Goal: Transaction & Acquisition: Purchase product/service

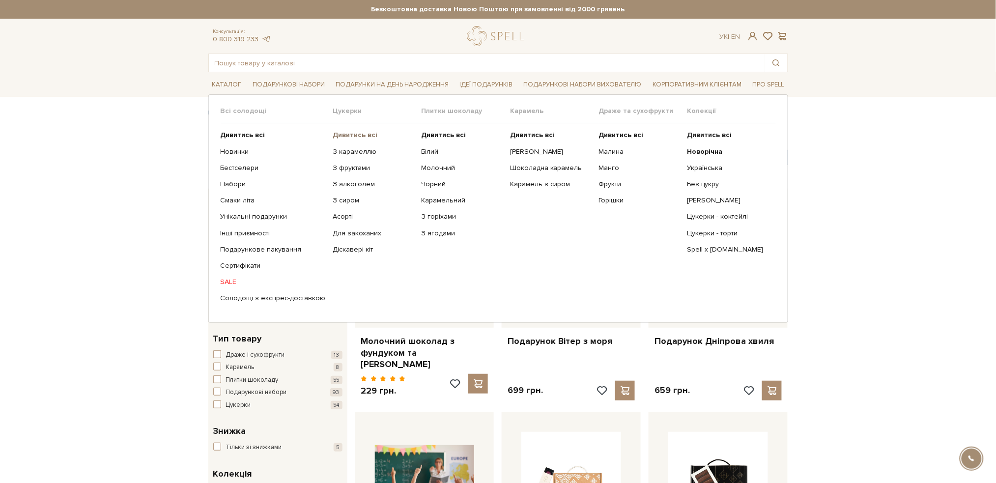
click at [352, 138] on b "Дивитись всі" at bounding box center [355, 135] width 45 height 8
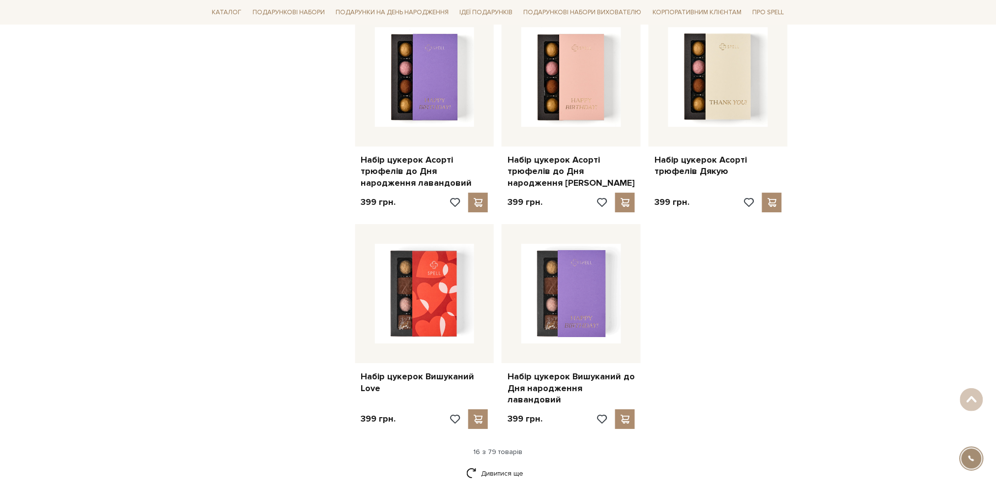
scroll to position [1048, 0]
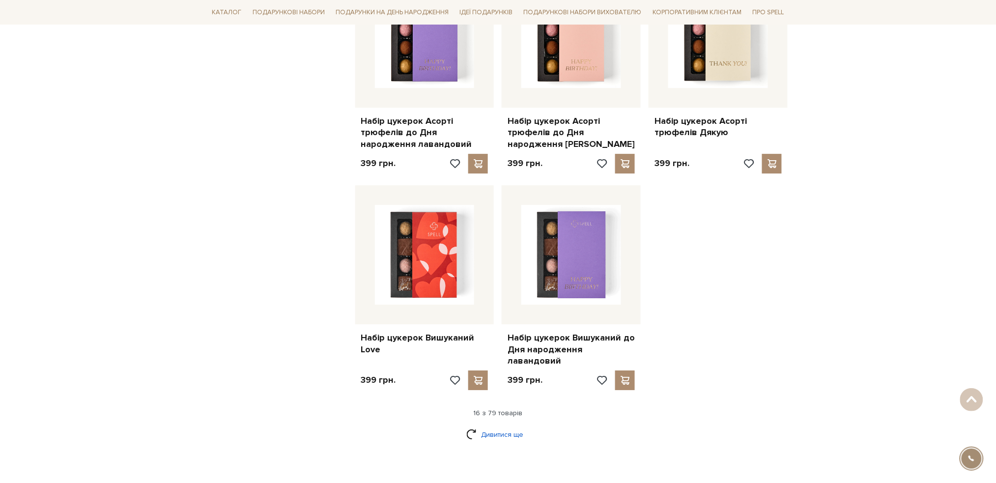
click at [513, 426] on link "Дивитися ще" at bounding box center [498, 434] width 64 height 17
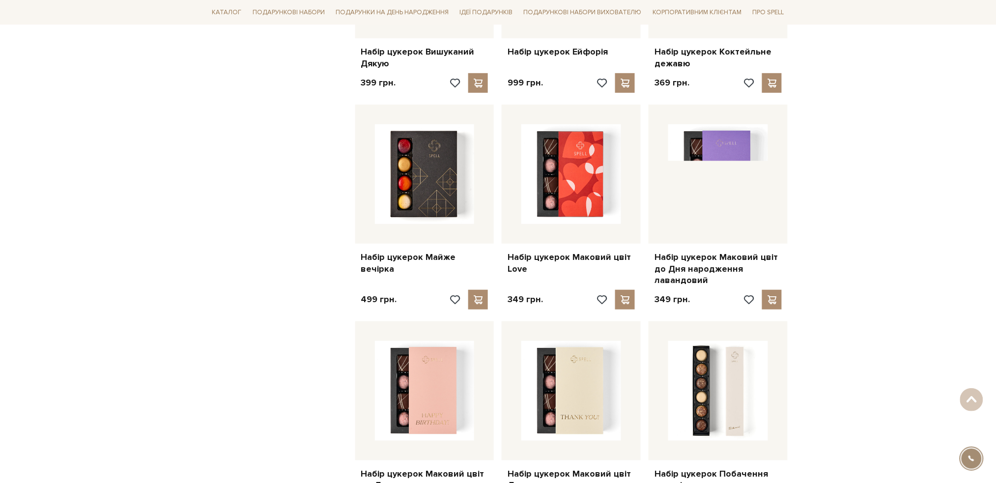
scroll to position [1572, 0]
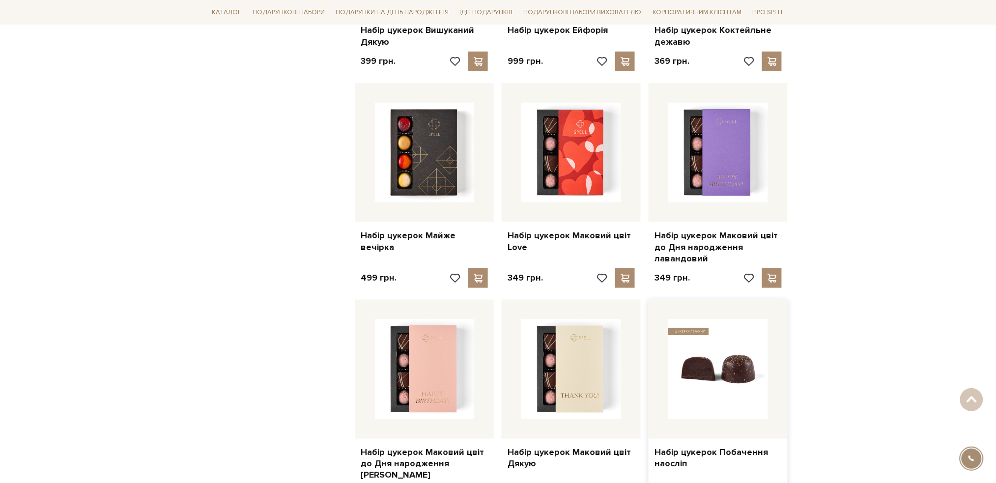
click at [721, 360] on img at bounding box center [718, 369] width 100 height 100
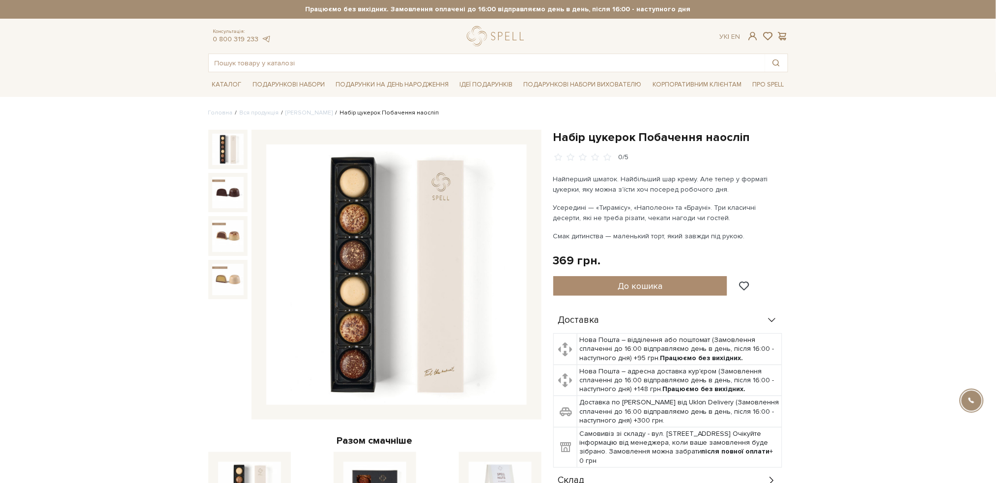
click at [326, 268] on img at bounding box center [396, 274] width 260 height 260
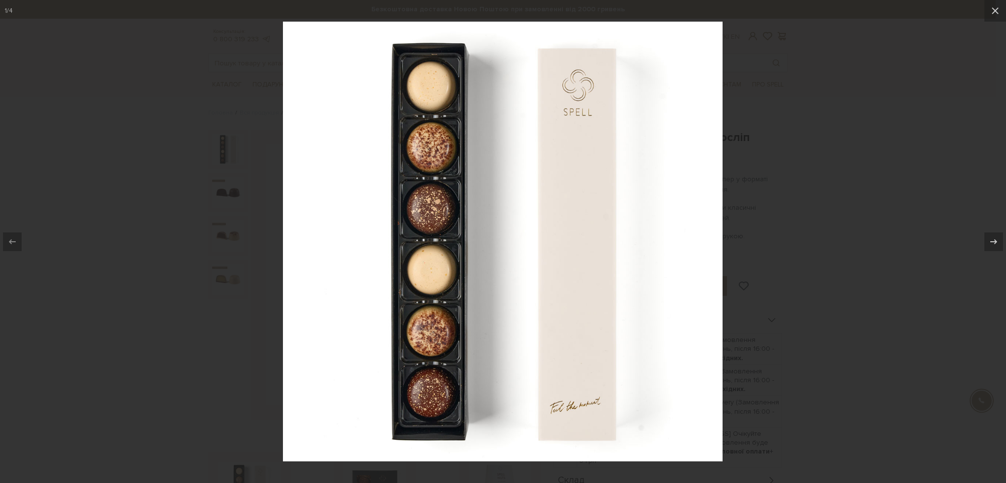
click at [854, 96] on div at bounding box center [503, 241] width 1006 height 483
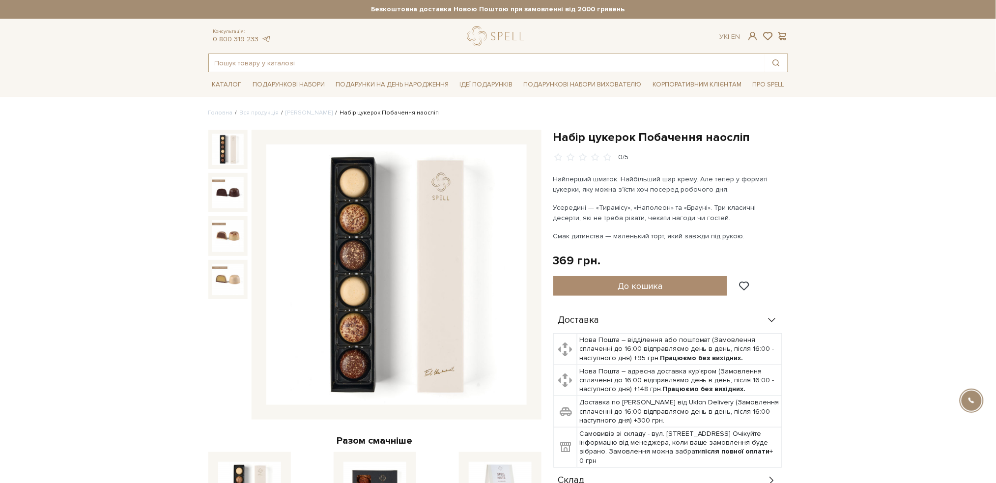
click at [445, 57] on input "text" at bounding box center [487, 63] width 556 height 18
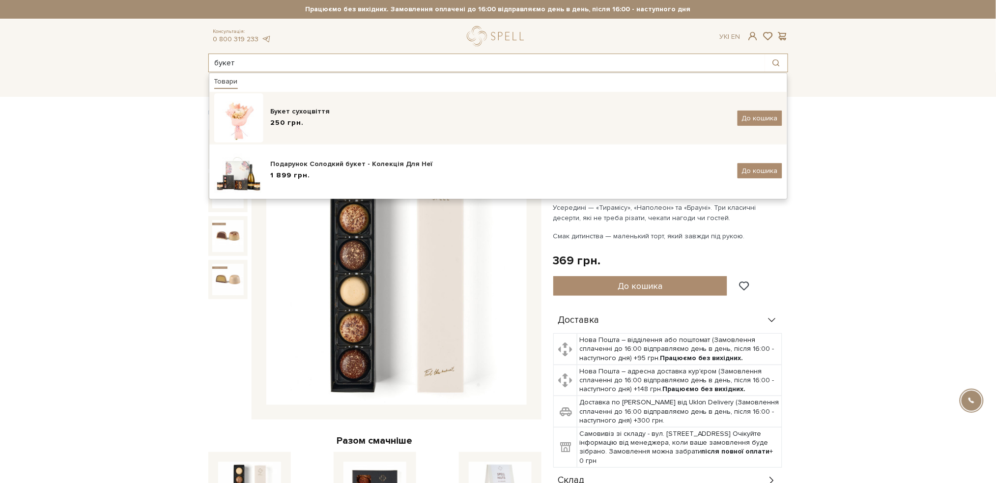
type input "букет"
click at [244, 112] on img at bounding box center [238, 117] width 49 height 49
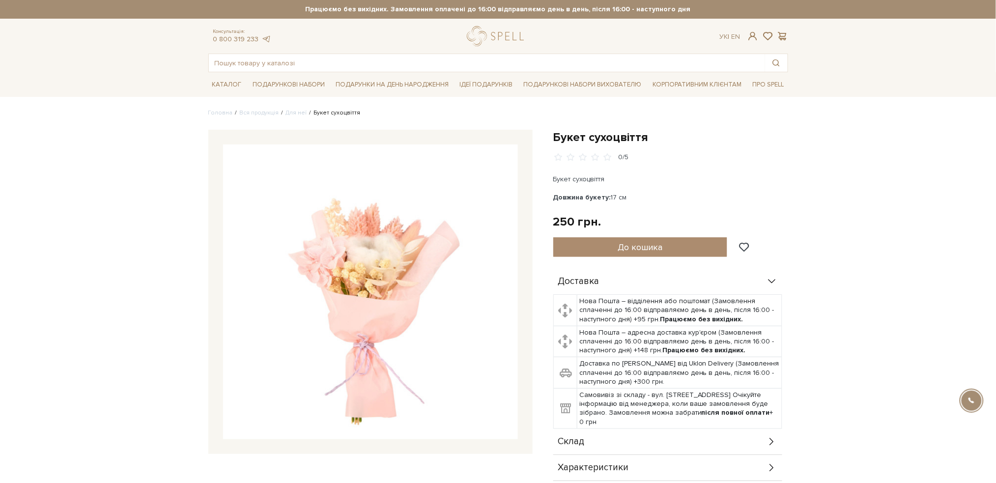
click at [390, 270] on img at bounding box center [370, 291] width 295 height 295
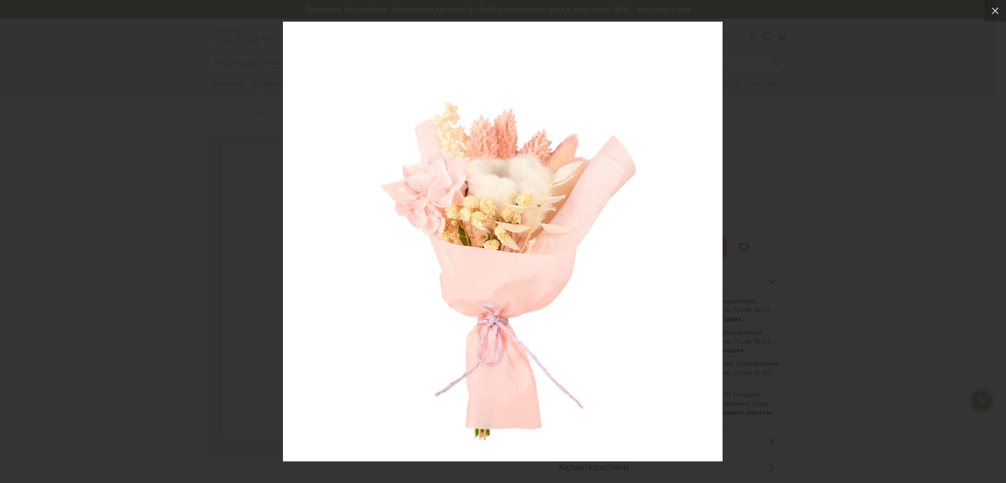
click at [824, 135] on div at bounding box center [503, 241] width 1006 height 483
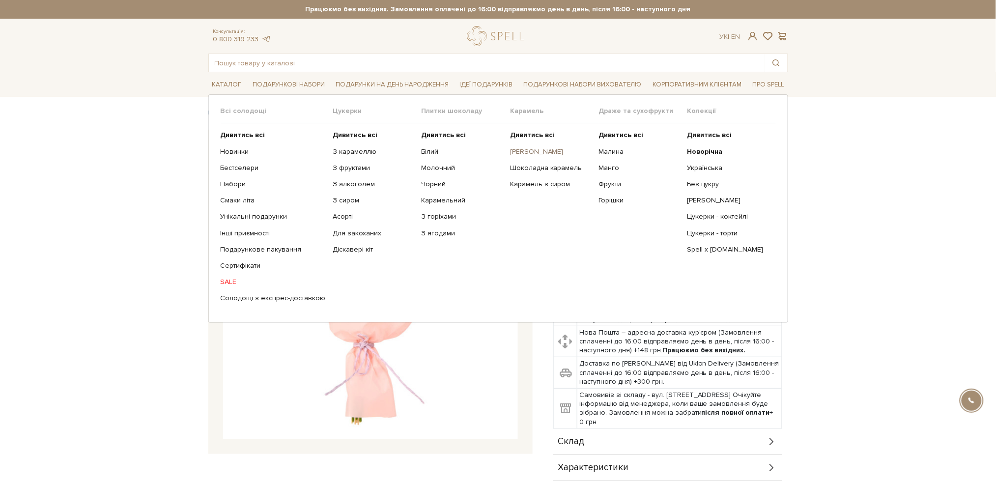
click at [538, 151] on link "[PERSON_NAME]" at bounding box center [550, 151] width 81 height 9
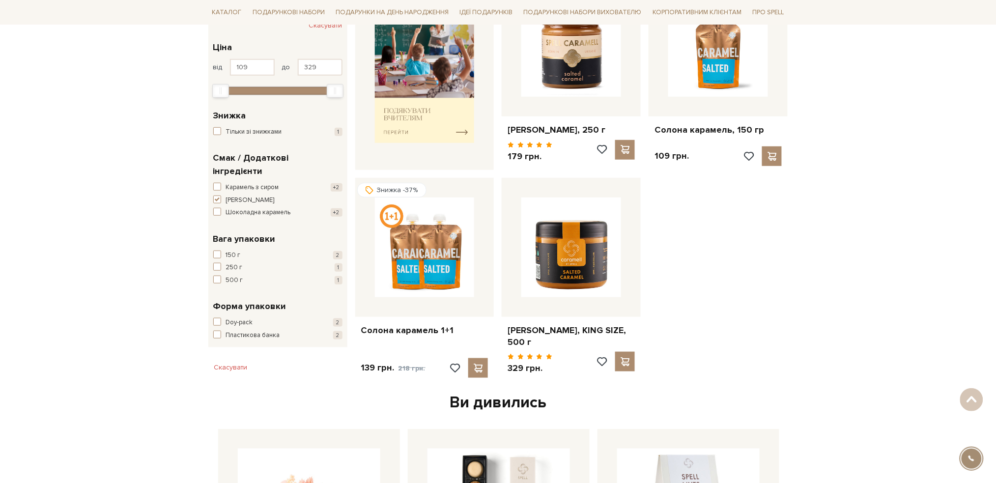
scroll to position [131, 0]
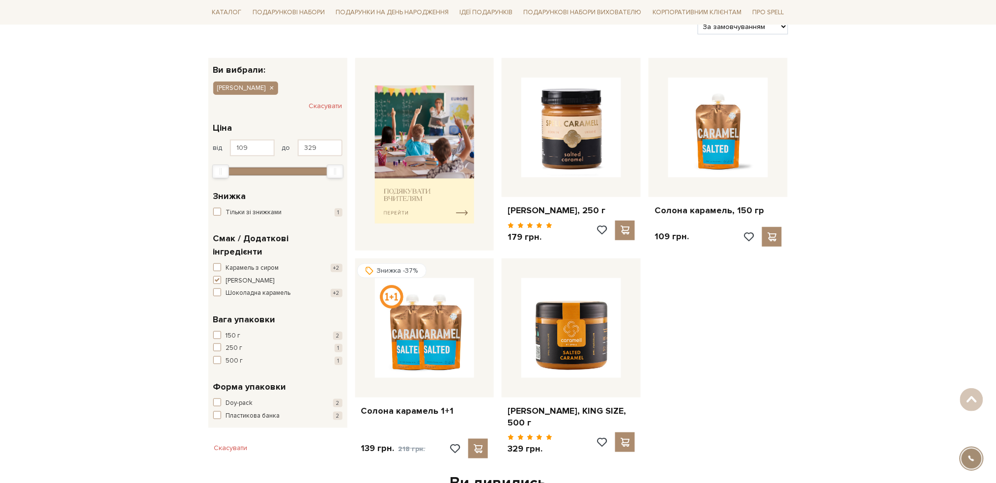
click at [57, 235] on div "Головна Вся продукція Карамель Солона карамель Солона карамель Фільтри За замов…" at bounding box center [498, 382] width 996 height 808
click at [219, 276] on span "button" at bounding box center [217, 280] width 8 height 8
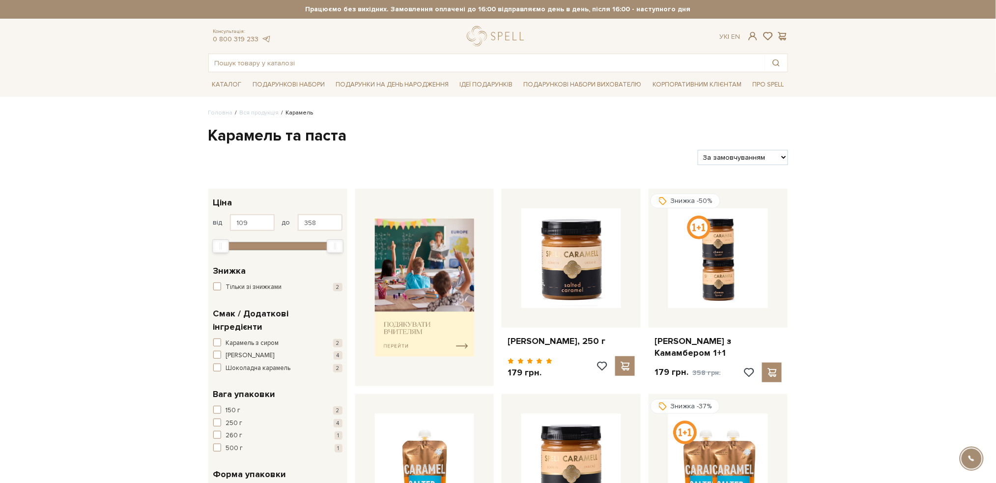
scroll to position [65, 0]
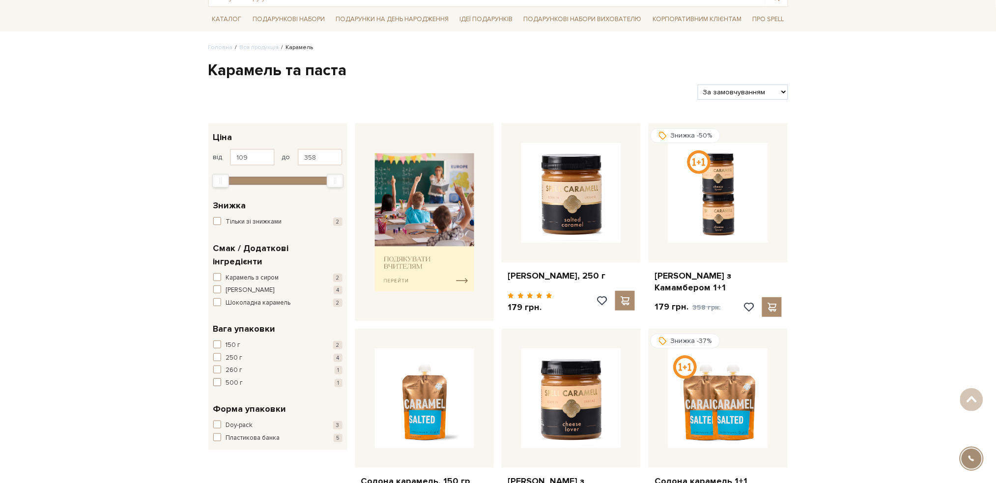
click at [216, 378] on span "button" at bounding box center [217, 382] width 8 height 8
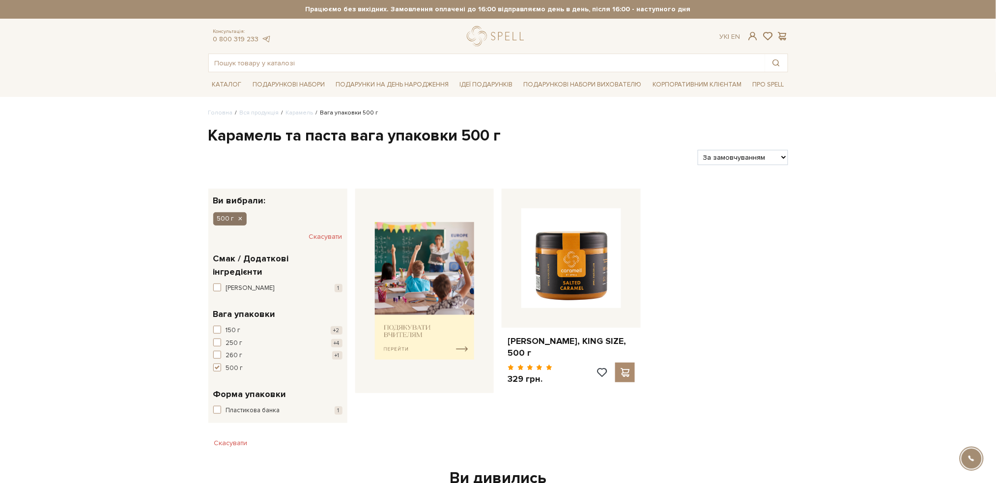
click at [241, 215] on icon "button" at bounding box center [240, 219] width 6 height 9
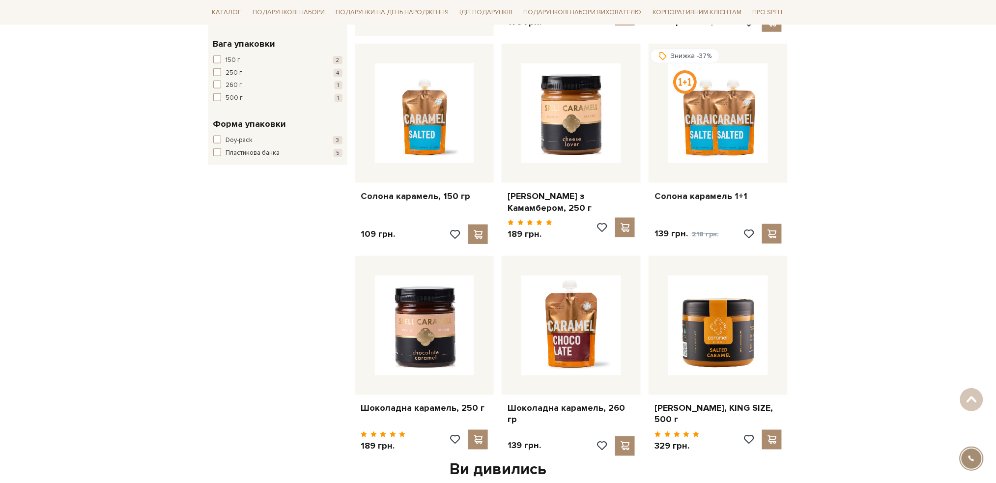
scroll to position [458, 0]
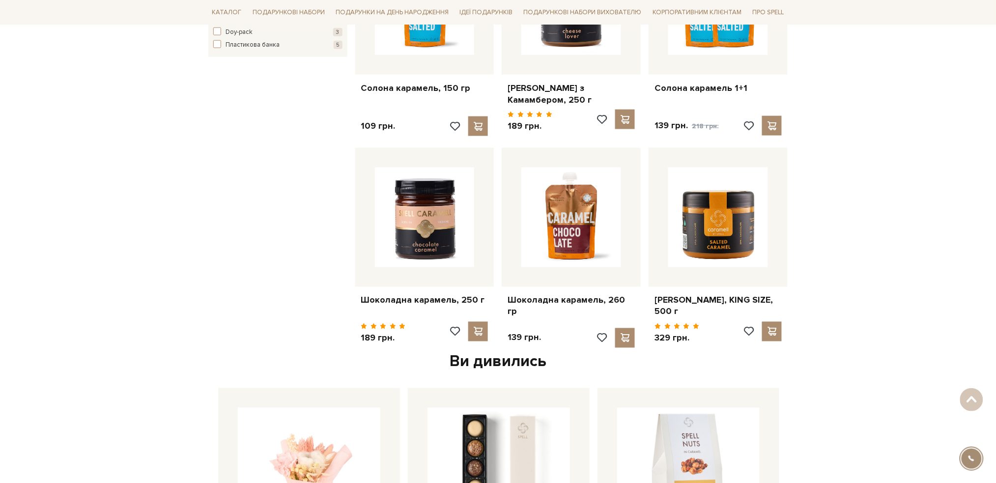
click at [41, 256] on div "Головна Вся продукція Карамель Карамель та паста Фільтри За замовчуванням За Ці…" at bounding box center [498, 448] width 996 height 1597
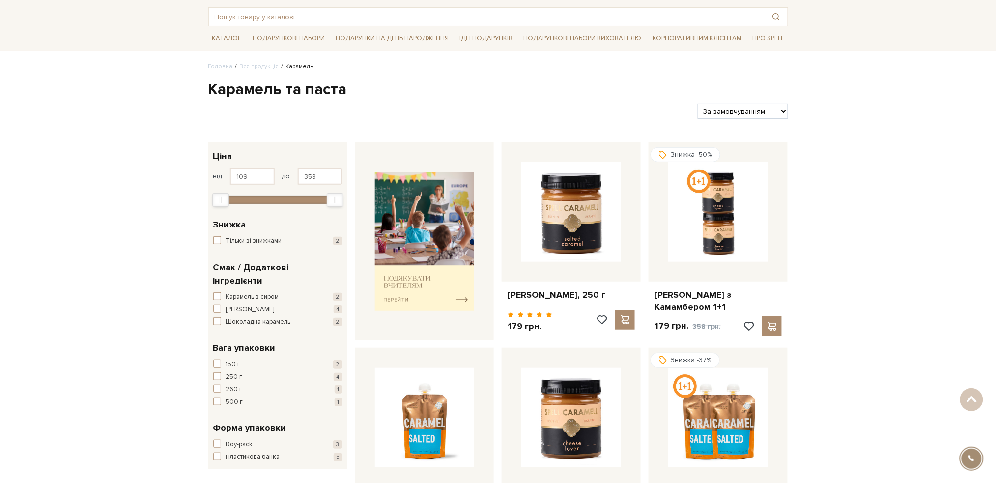
scroll to position [0, 0]
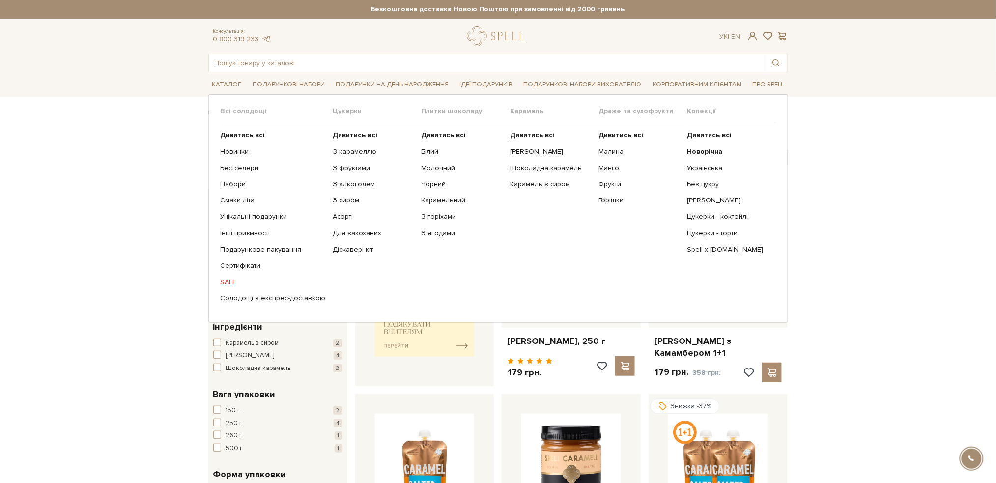
click at [225, 284] on link "SALE" at bounding box center [273, 282] width 105 height 9
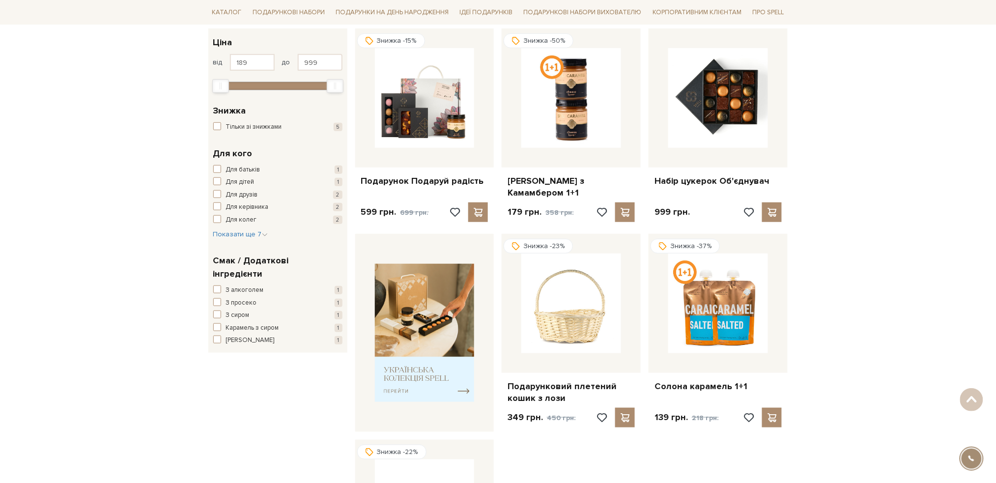
scroll to position [131, 0]
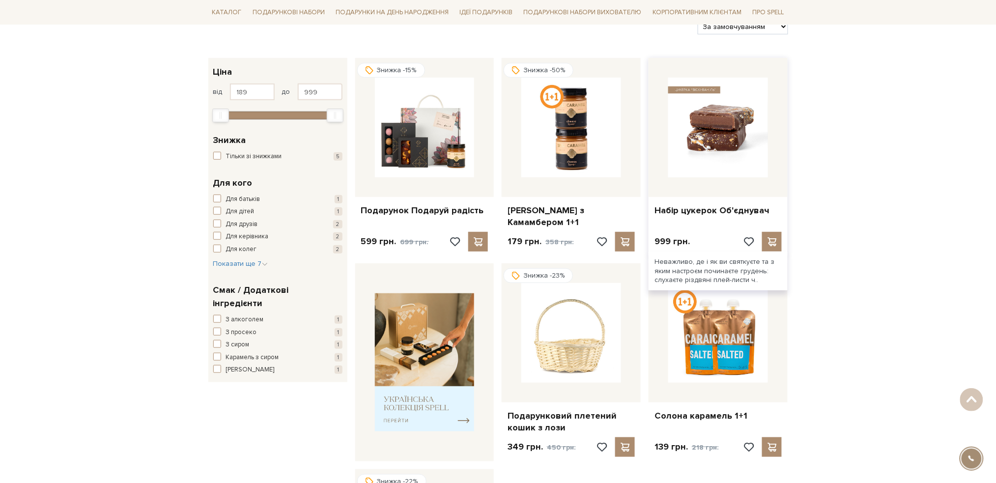
click at [740, 128] on img at bounding box center [718, 128] width 100 height 100
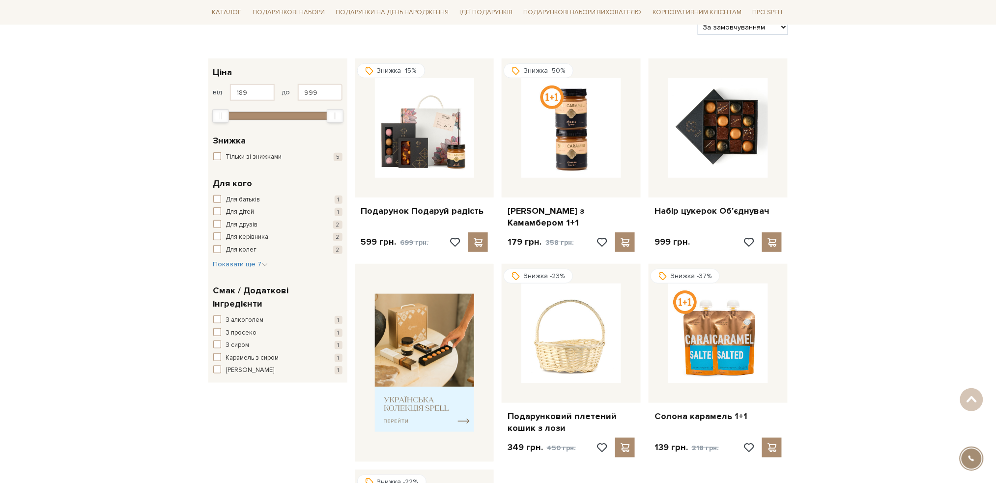
click at [24, 206] on div "Головна Вся продукція SALE SALE Фільтри За замовчуванням За Ціною (зростання) З…" at bounding box center [498, 479] width 996 height 1002
